Goal: Information Seeking & Learning: Learn about a topic

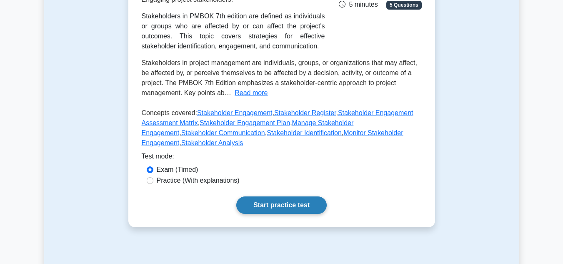
click at [277, 197] on link "Start practice test" at bounding box center [281, 204] width 90 height 17
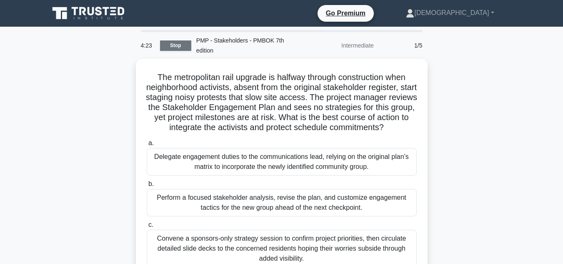
click at [169, 46] on link "Stop" at bounding box center [175, 45] width 31 height 10
